Goal: Task Accomplishment & Management: Manage account settings

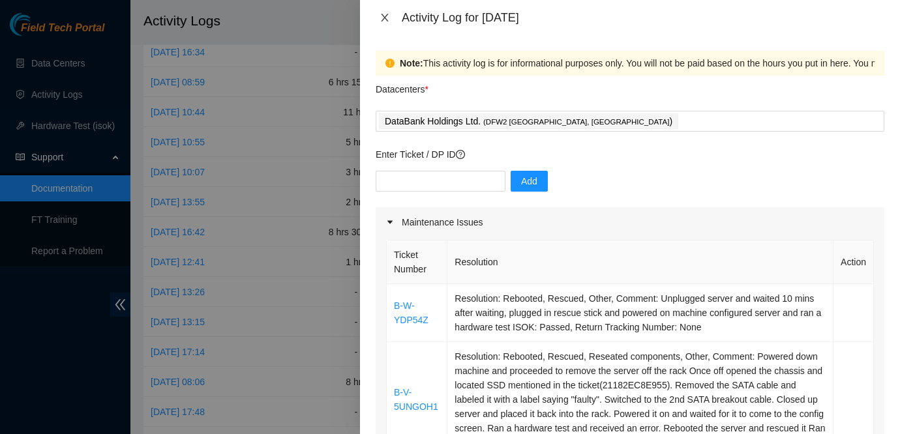
click at [376, 23] on button "Close" at bounding box center [385, 18] width 18 height 12
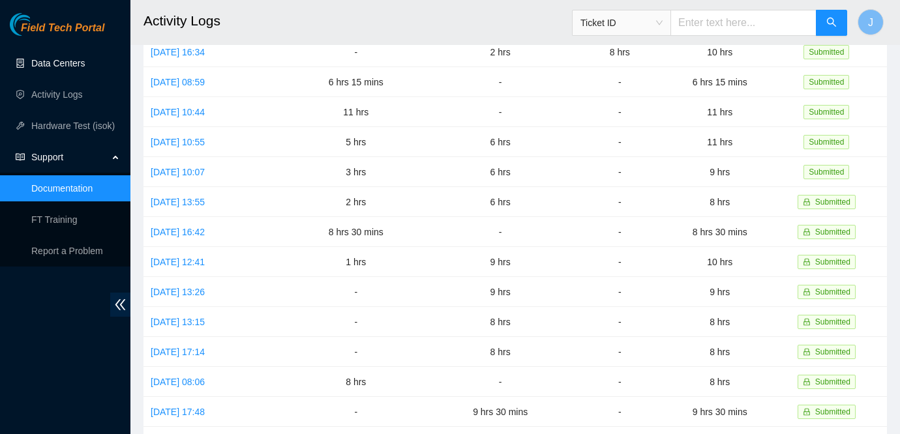
click at [44, 65] on link "Data Centers" at bounding box center [57, 63] width 53 height 10
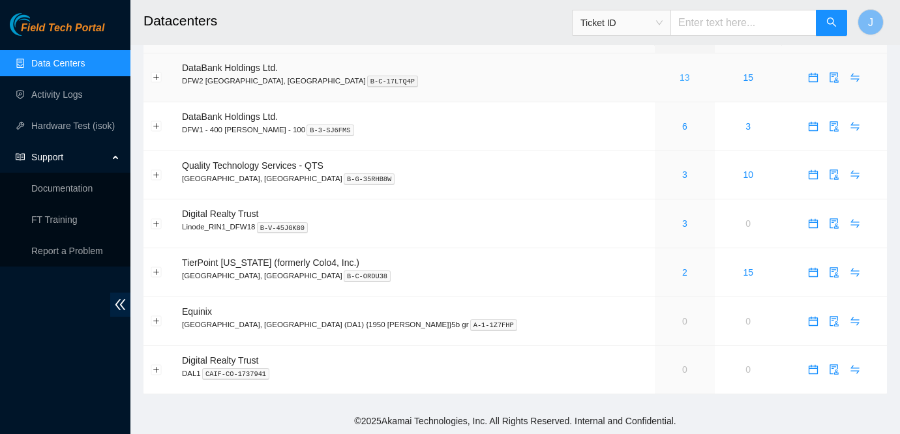
click at [680, 78] on link "13" at bounding box center [685, 77] width 10 height 10
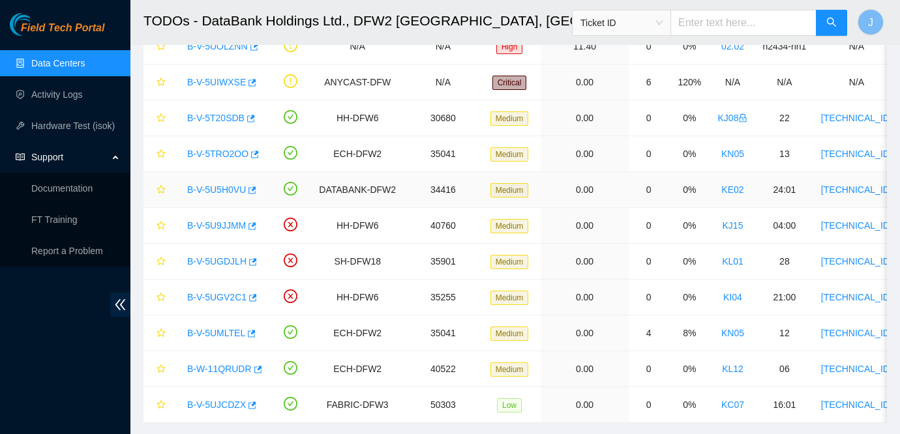
scroll to position [149, 0]
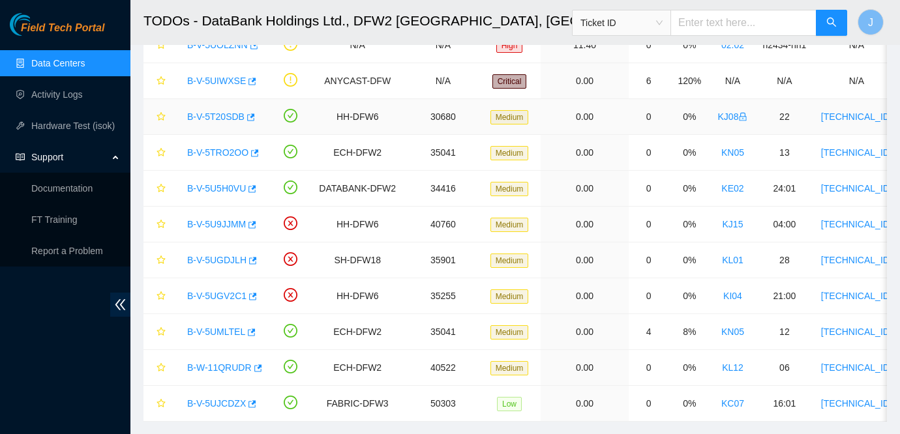
click at [200, 115] on link "B-V-5T20SDB" at bounding box center [215, 117] width 57 height 10
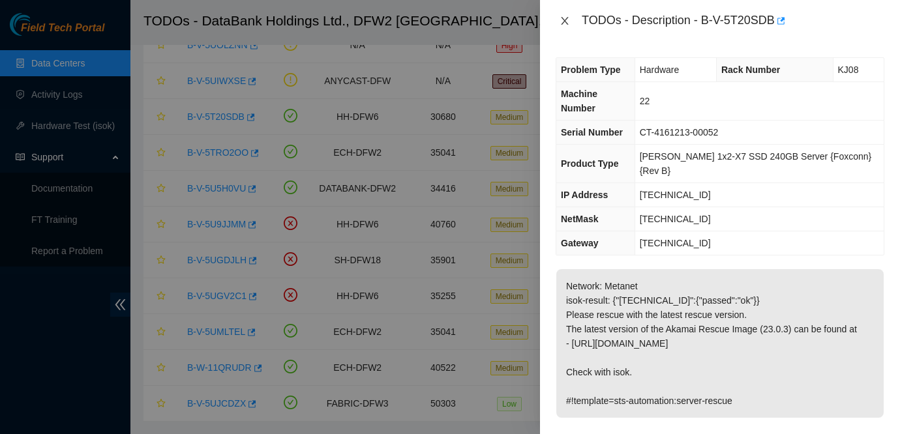
click at [556, 23] on button "Close" at bounding box center [565, 21] width 18 height 12
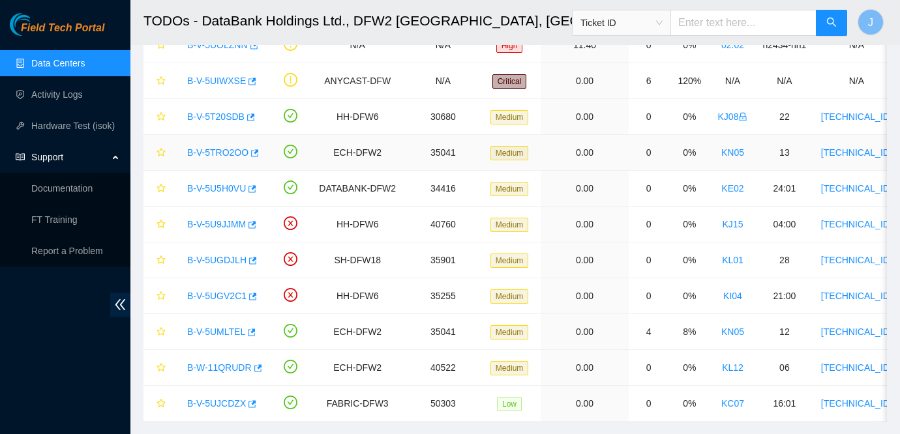
click at [225, 147] on link "B-V-5TRO2OO" at bounding box center [217, 152] width 61 height 10
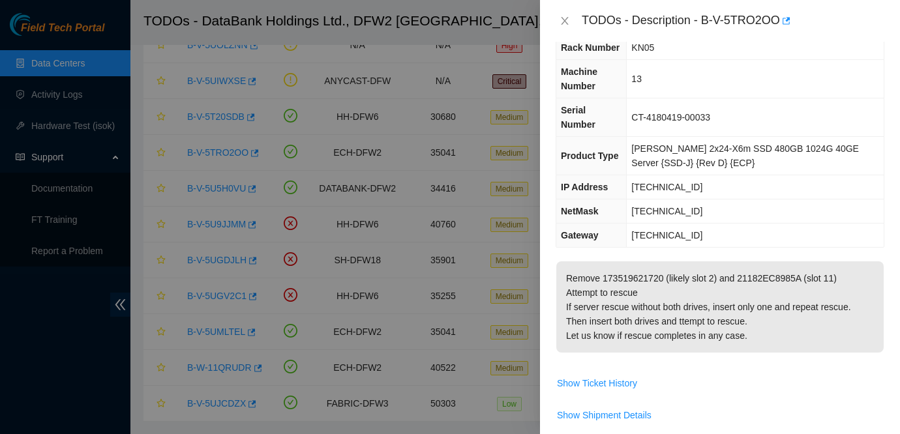
scroll to position [50, 0]
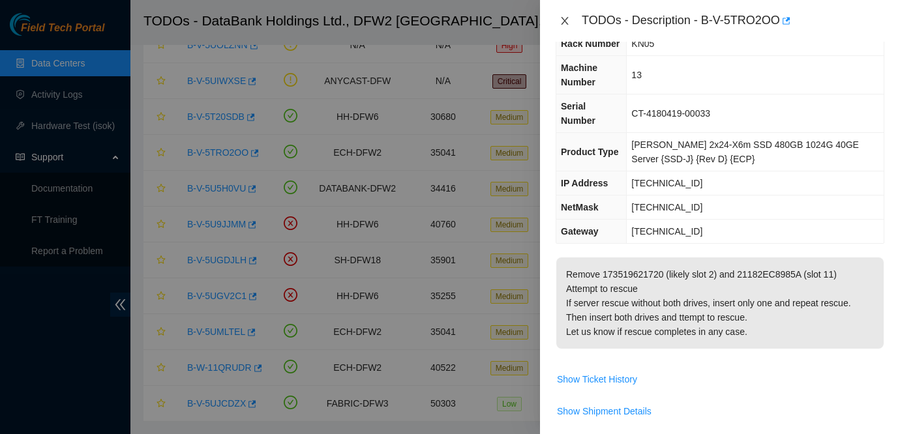
click at [565, 24] on icon "close" at bounding box center [565, 21] width 10 height 10
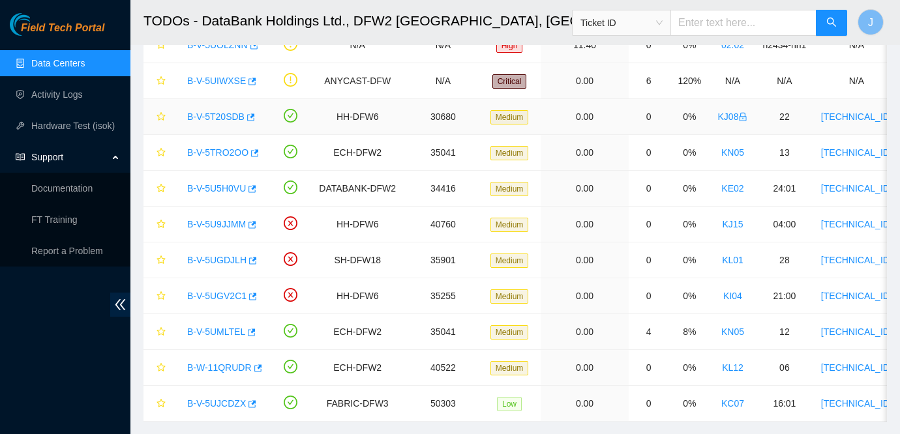
scroll to position [65, 0]
click at [222, 226] on link "B-V-5U9JJMM" at bounding box center [216, 224] width 59 height 10
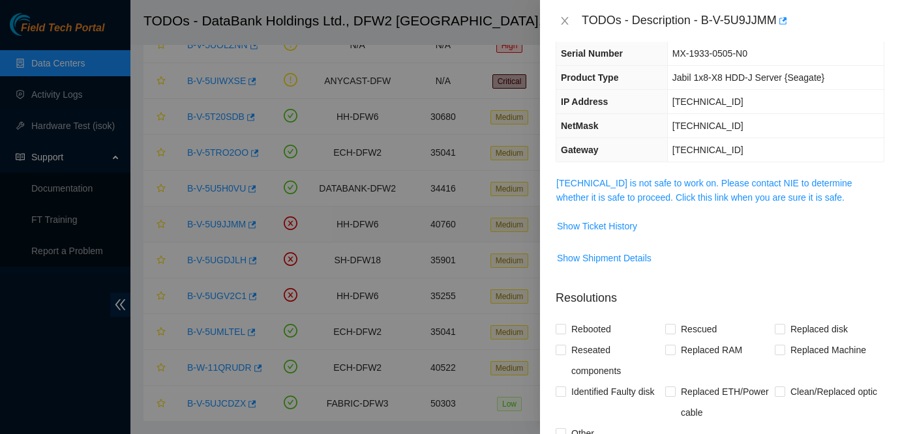
scroll to position [50, 0]
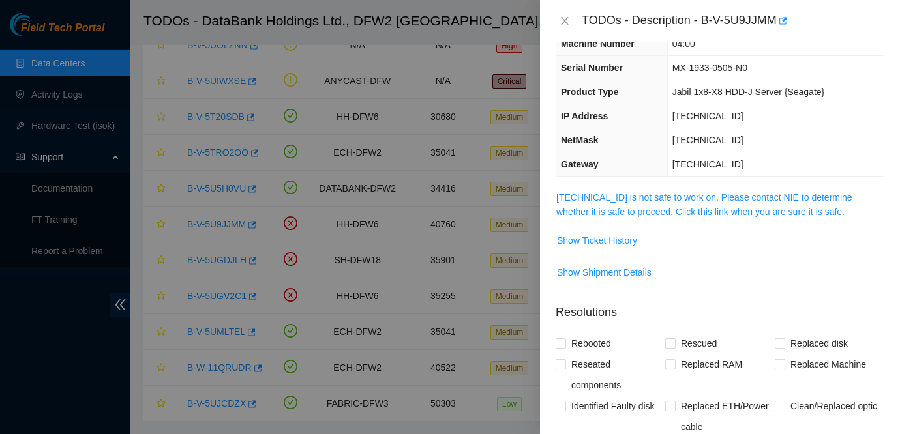
click at [599, 204] on span "[TECHNICAL_ID] is not safe to work on. Please contact NIE to determine whether …" at bounding box center [719, 204] width 327 height 29
click at [600, 198] on link "[TECHNICAL_ID] is not safe to work on. Please contact NIE to determine whether …" at bounding box center [704, 204] width 296 height 25
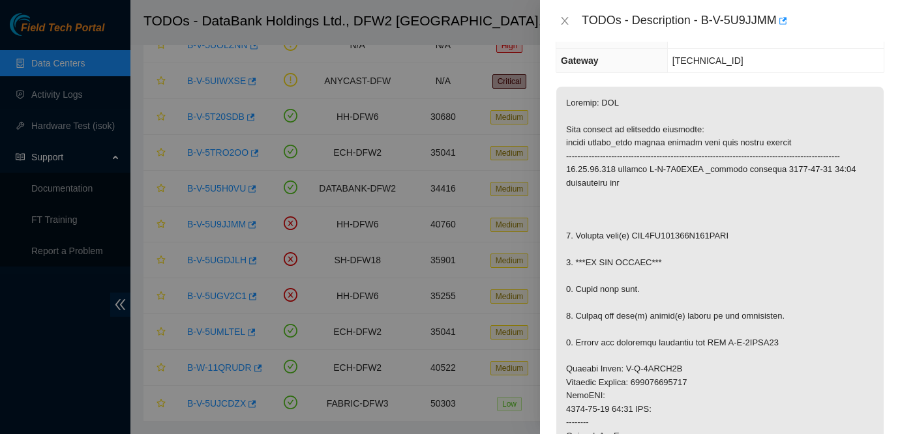
scroll to position [175, 0]
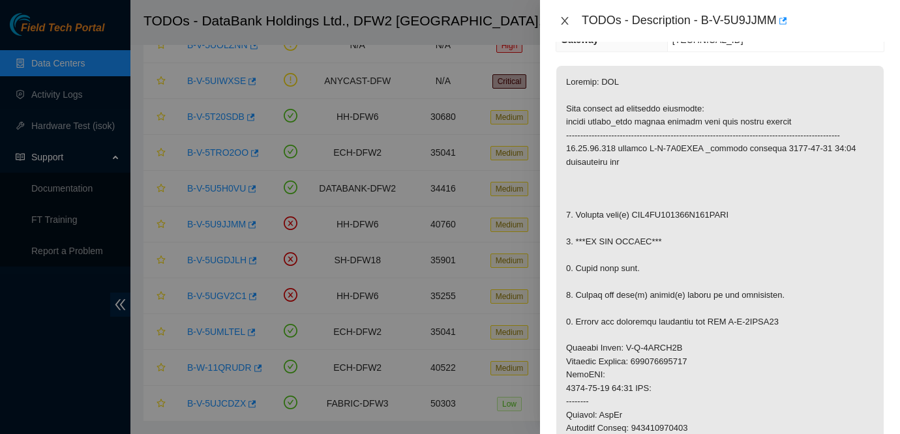
click at [567, 17] on icon "close" at bounding box center [564, 21] width 7 height 8
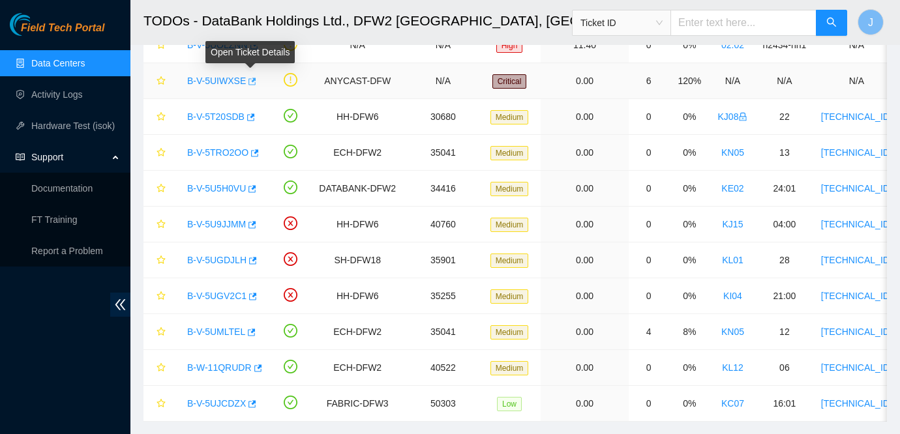
scroll to position [108, 0]
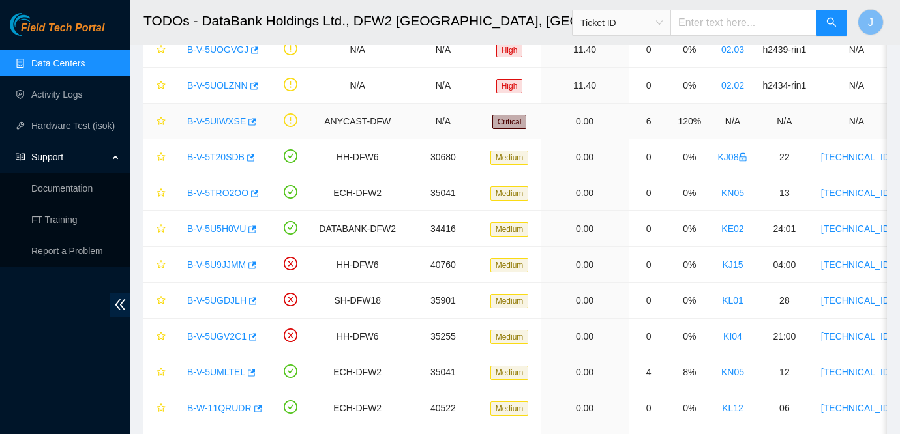
click at [220, 125] on link "B-V-5UIWXSE" at bounding box center [216, 121] width 59 height 10
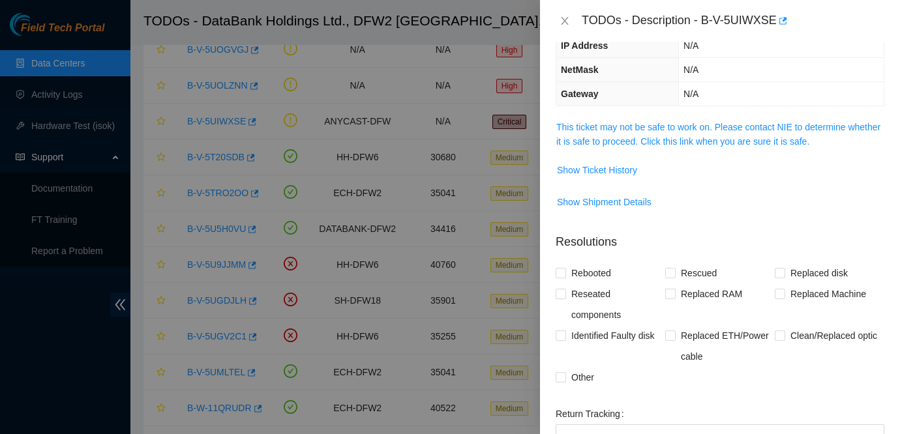
scroll to position [113, 0]
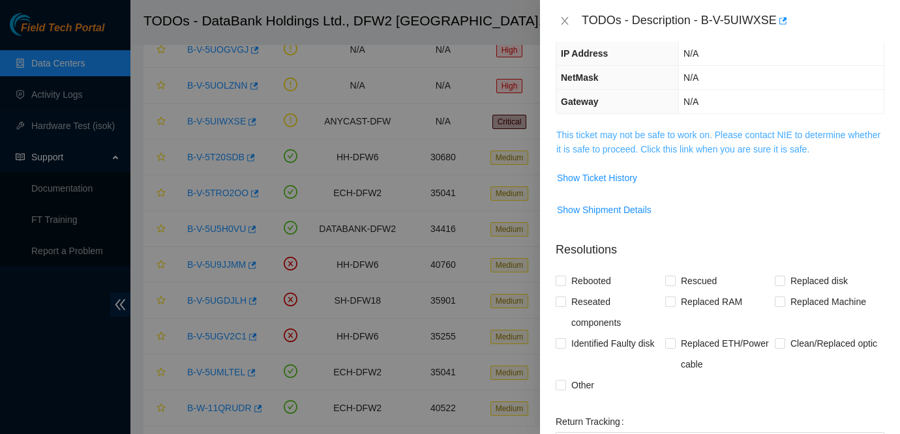
click at [664, 131] on link "This ticket may not be safe to work on. Please contact NIE to determine whether…" at bounding box center [718, 142] width 324 height 25
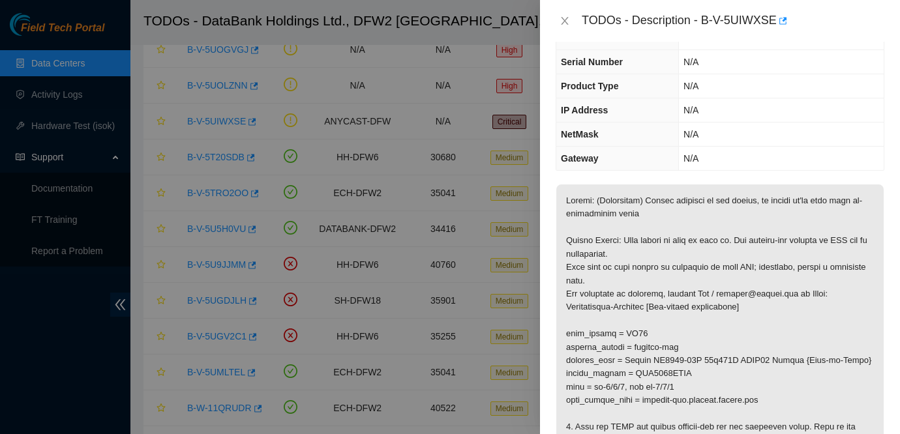
scroll to position [52, 0]
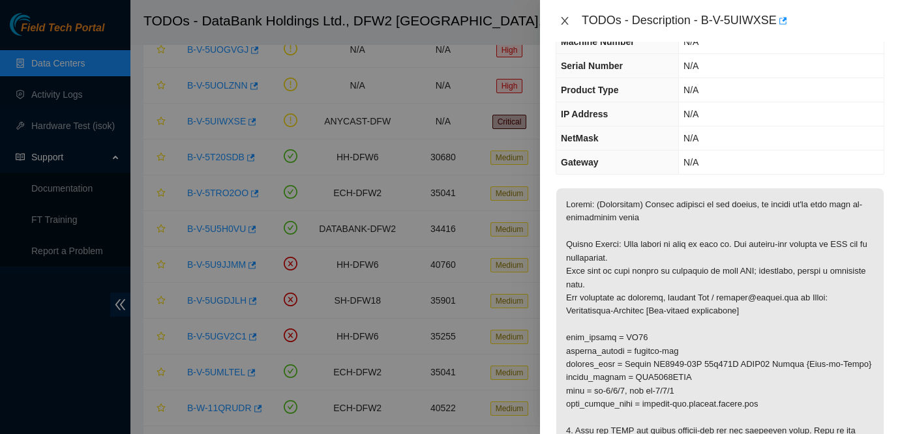
click at [563, 16] on icon "close" at bounding box center [565, 21] width 10 height 10
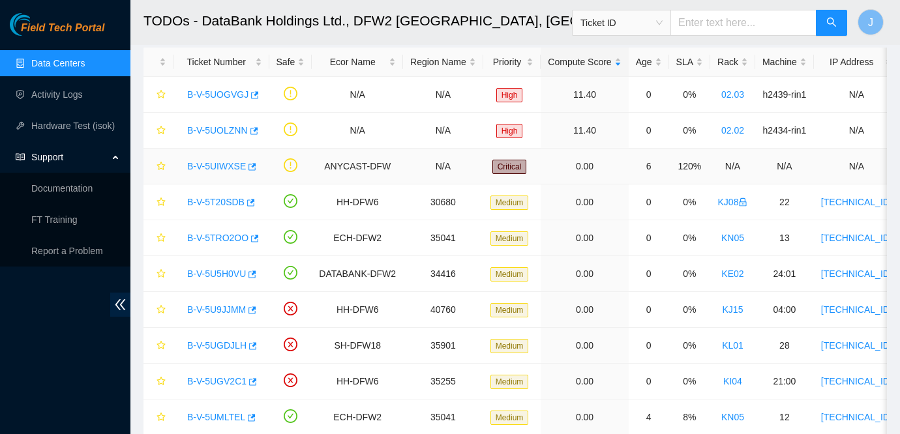
scroll to position [59, 0]
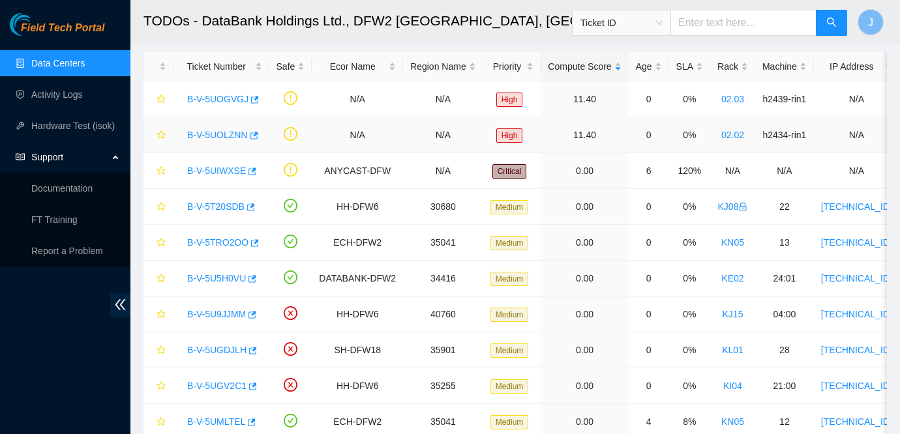
click at [212, 140] on link "B-V-5UOLZNN" at bounding box center [217, 135] width 61 height 10
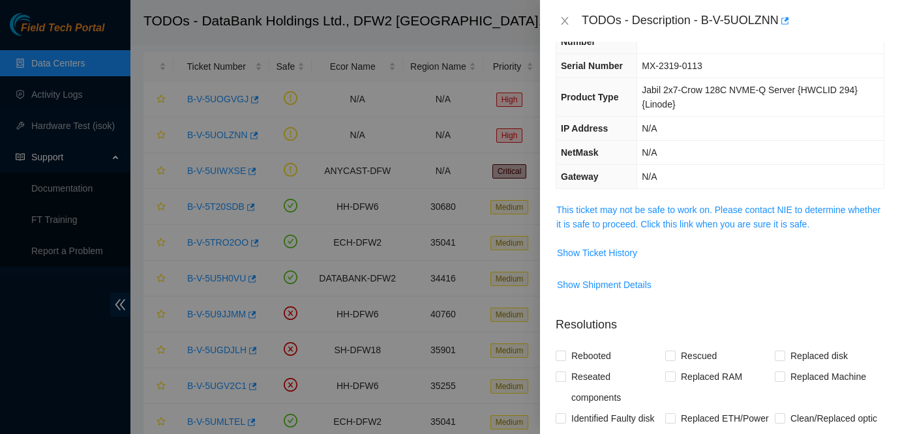
scroll to position [52, 0]
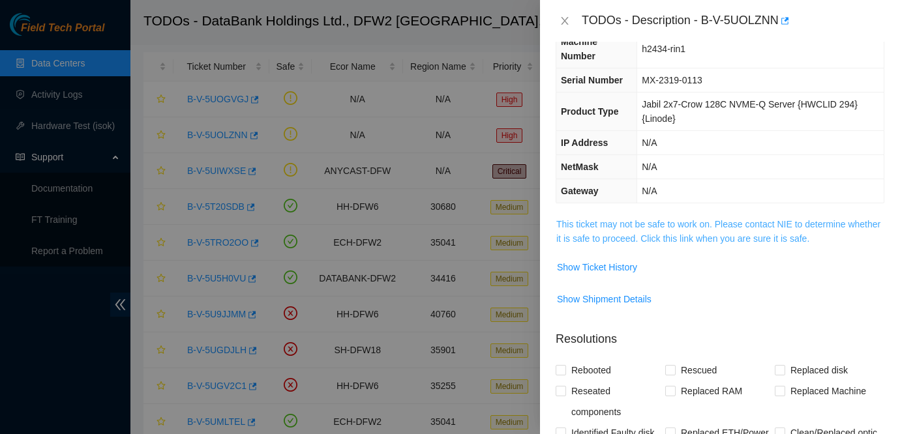
click at [637, 226] on link "This ticket may not be safe to work on. Please contact NIE to determine whether…" at bounding box center [718, 231] width 324 height 25
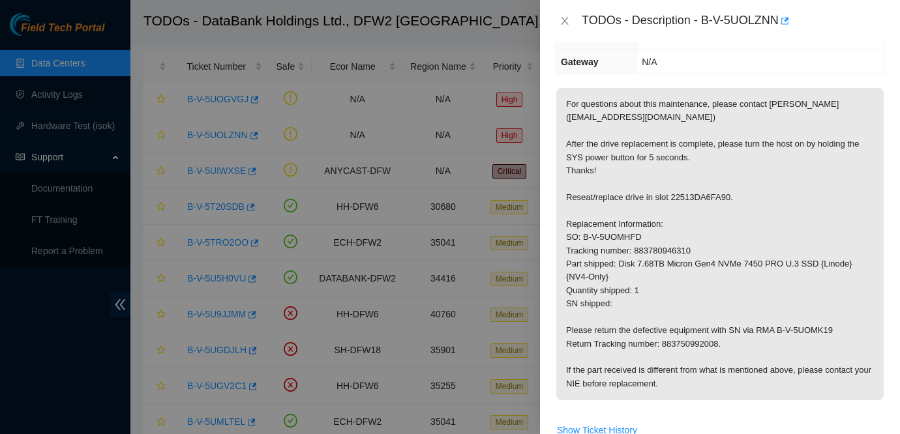
scroll to position [188, 0]
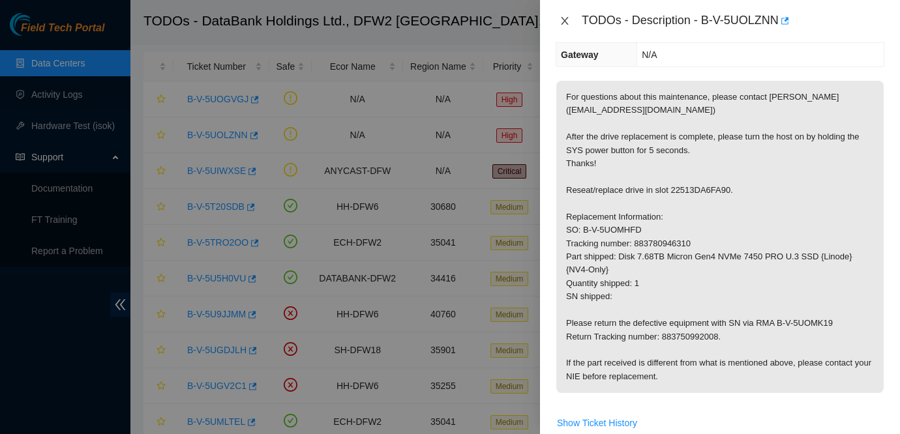
click at [562, 19] on icon "close" at bounding box center [565, 21] width 10 height 10
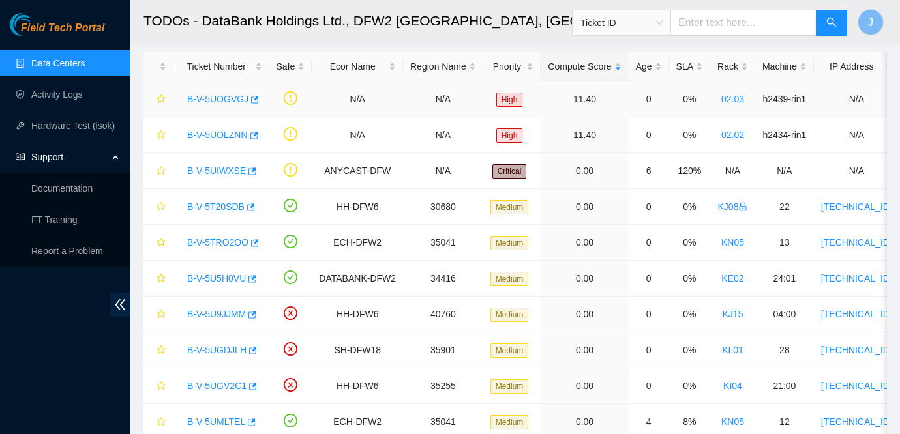
scroll to position [203, 0]
click at [215, 94] on link "B-V-5UOGVGJ" at bounding box center [217, 99] width 61 height 10
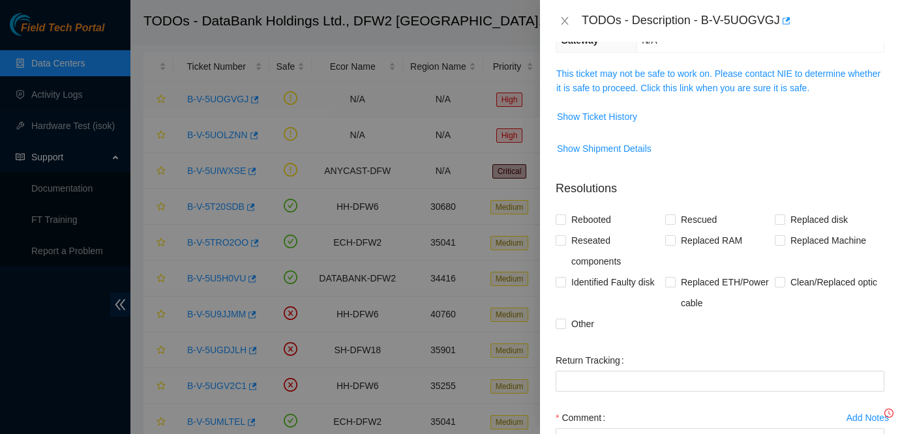
scroll to position [188, 0]
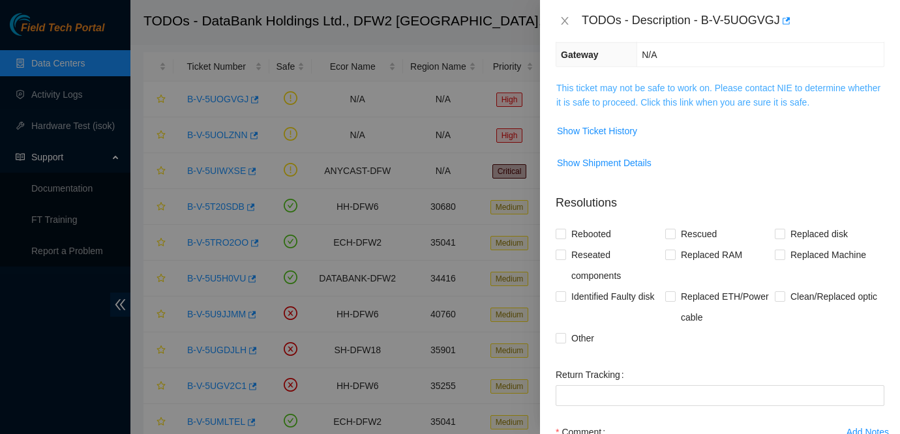
click at [622, 83] on link "This ticket may not be safe to work on. Please contact NIE to determine whether…" at bounding box center [718, 95] width 324 height 25
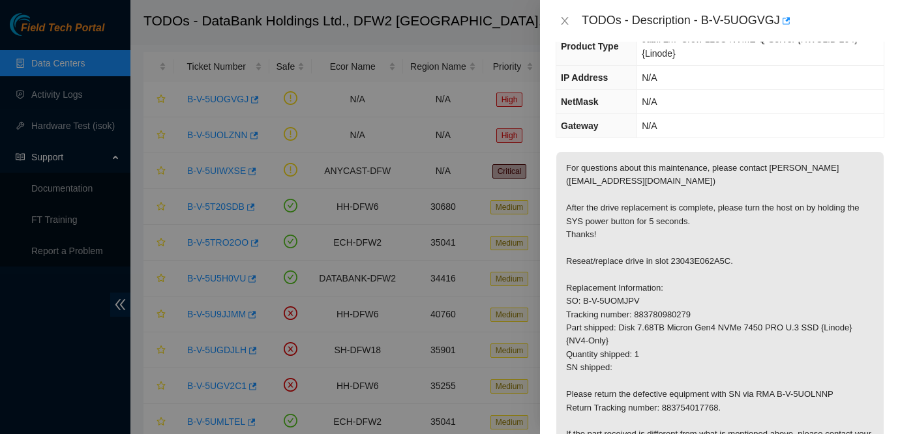
scroll to position [0, 0]
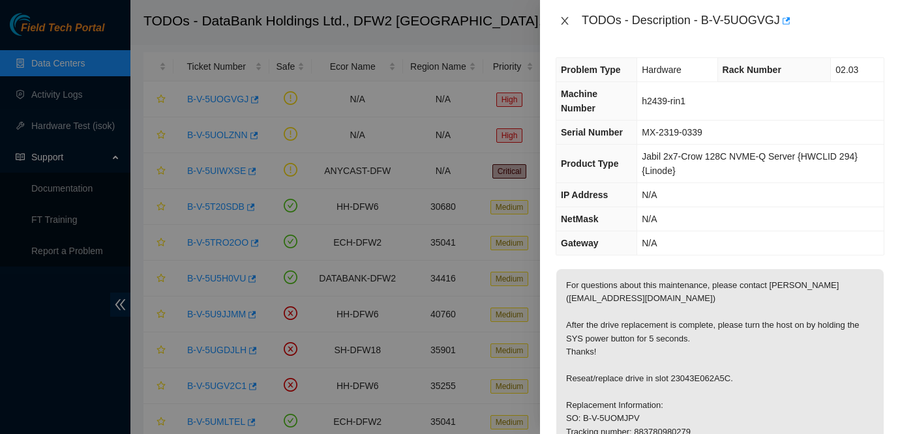
click at [560, 20] on icon "close" at bounding box center [565, 21] width 10 height 10
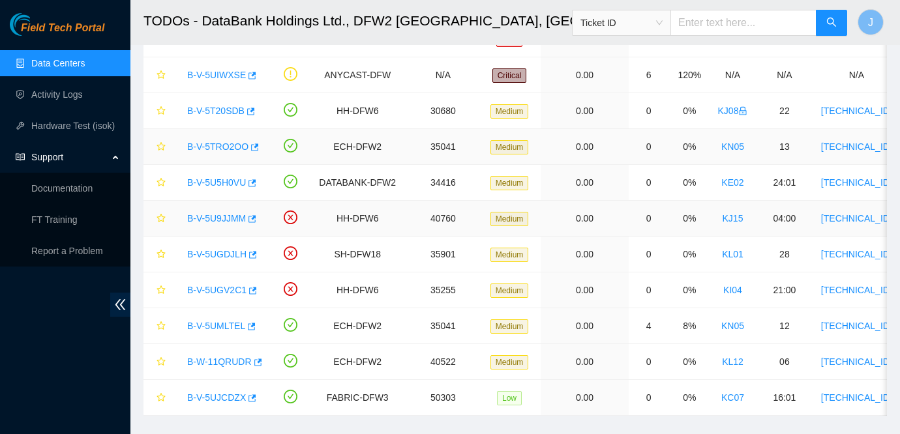
scroll to position [177, 0]
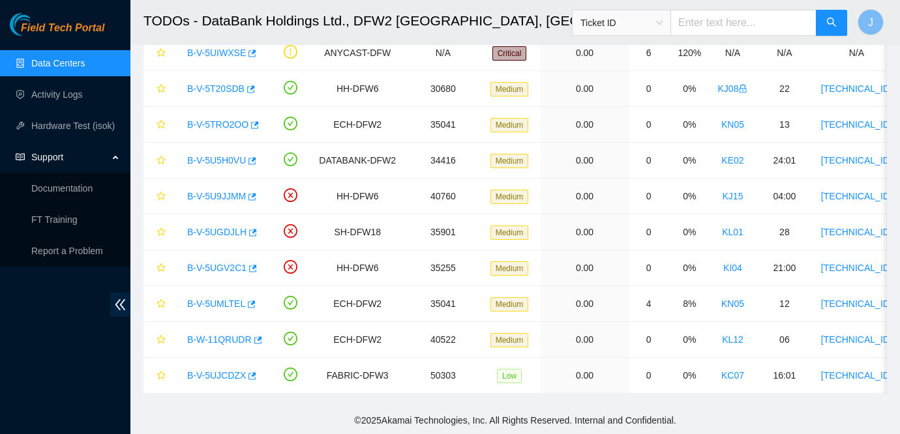
click at [45, 68] on link "Data Centers" at bounding box center [57, 63] width 53 height 10
